Goal: Information Seeking & Learning: Learn about a topic

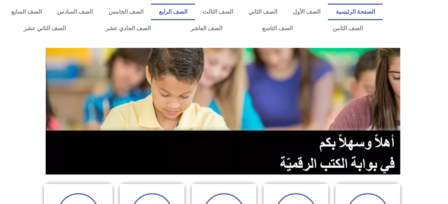
click at [191, 12] on link "الصف الرابع" at bounding box center [173, 12] width 44 height 17
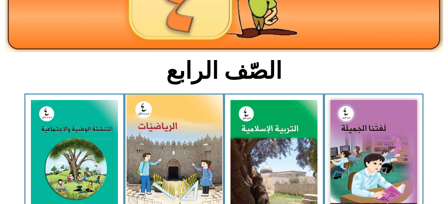
scroll to position [180, 0]
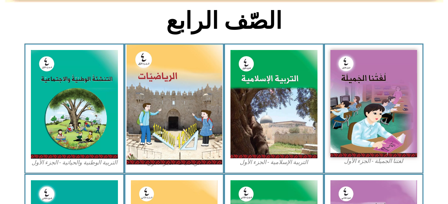
click at [166, 85] on img at bounding box center [174, 105] width 96 height 120
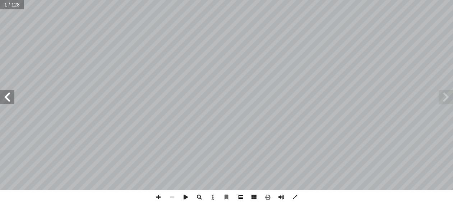
click at [241, 196] on span at bounding box center [241, 197] width 14 height 14
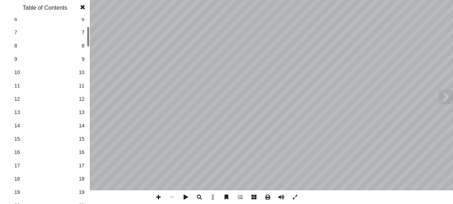
click at [83, 180] on span "18" at bounding box center [82, 179] width 6 height 8
click at [83, 194] on span "19" at bounding box center [82, 192] width 6 height 8
click at [84, 6] on span at bounding box center [82, 7] width 13 height 14
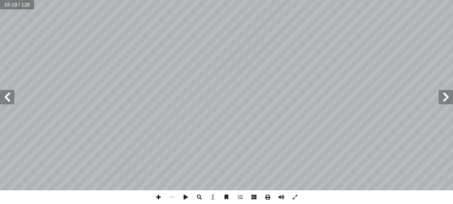
click at [159, 196] on span at bounding box center [159, 197] width 14 height 14
click at [0, 65] on html "الصفحة الرئيسية الصف الأول الصف الثاني الصف الثالث الصف الرابع الصف الخامس الصف…" at bounding box center [226, 32] width 453 height 65
click at [440, 97] on span at bounding box center [446, 97] width 14 height 14
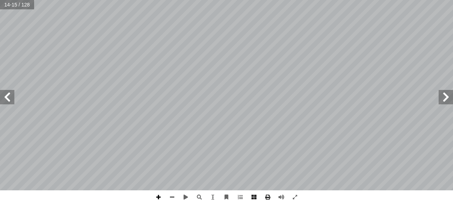
click at [157, 196] on span at bounding box center [159, 197] width 14 height 14
click at [160, 65] on html "الصفحة الرئيسية الصف الأول الصف الثاني الصف الثالث الصف الرابع الصف الخامس الصف…" at bounding box center [226, 32] width 453 height 65
click at [158, 195] on span at bounding box center [159, 197] width 14 height 14
click at [160, 198] on span at bounding box center [159, 197] width 14 height 14
